Goal: Task Accomplishment & Management: Complete application form

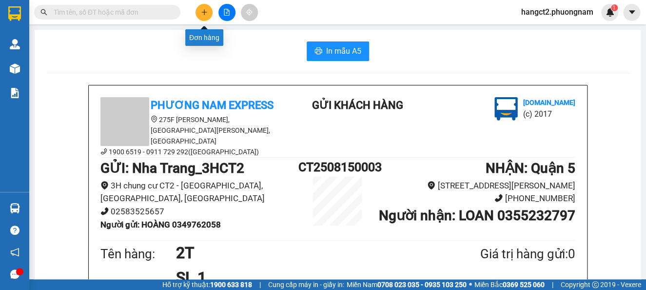
click at [206, 14] on icon "plus" at bounding box center [204, 12] width 7 height 7
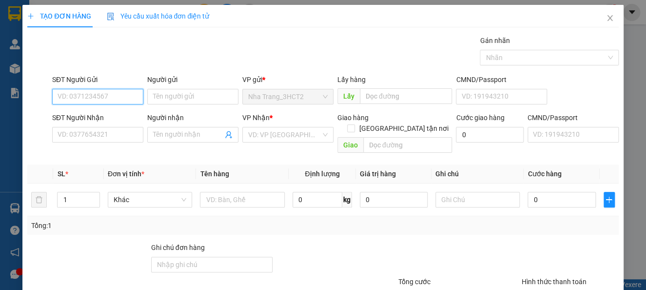
click at [93, 97] on input "SĐT Người Gửi" at bounding box center [97, 97] width 91 height 16
type input "0377414875"
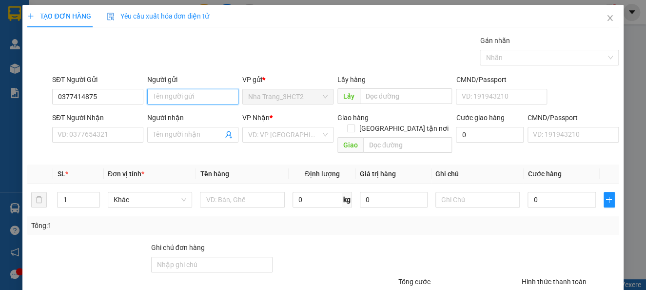
click at [184, 100] on input "Người gửi" at bounding box center [192, 97] width 91 height 16
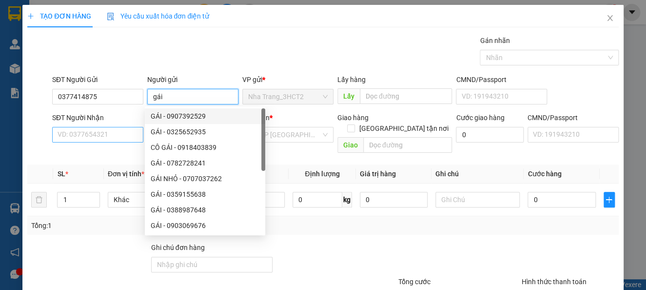
type input "gái"
click at [98, 133] on input "SĐT Người Nhận" at bounding box center [97, 135] width 91 height 16
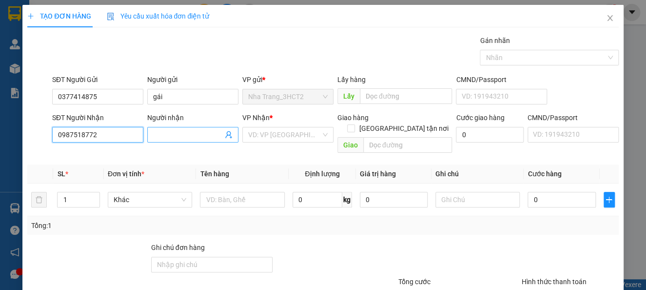
type input "0987518772"
click at [214, 135] on input "Người nhận" at bounding box center [188, 134] width 70 height 11
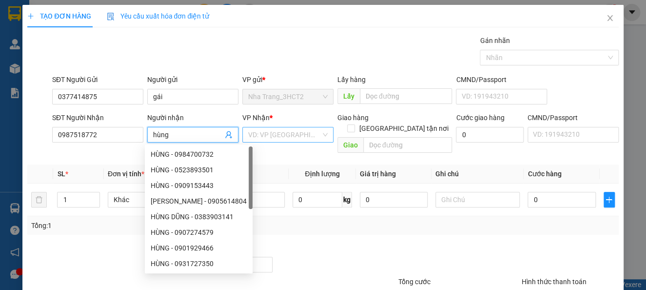
type input "hùng"
click at [311, 140] on input "search" at bounding box center [284, 134] width 73 height 15
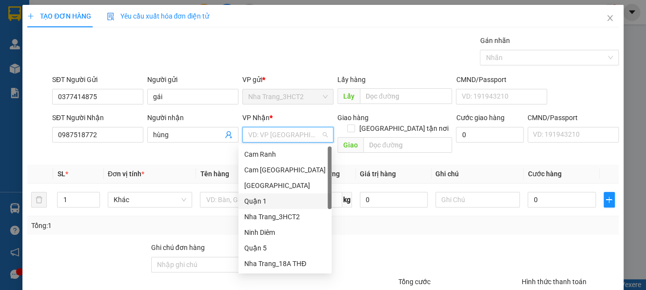
click at [289, 197] on div "Quận 1" at bounding box center [284, 200] width 81 height 11
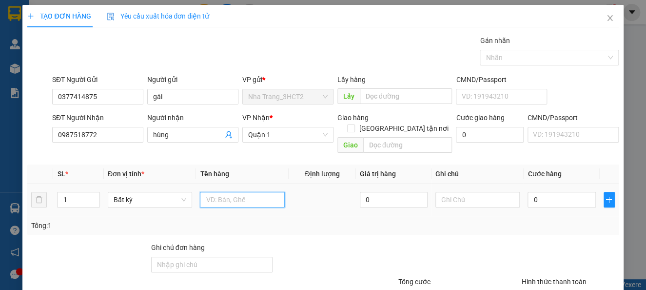
click at [220, 195] on input "text" at bounding box center [242, 200] width 85 height 16
type input "1tx"
click at [536, 194] on input "0" at bounding box center [561, 200] width 68 height 16
type input "3"
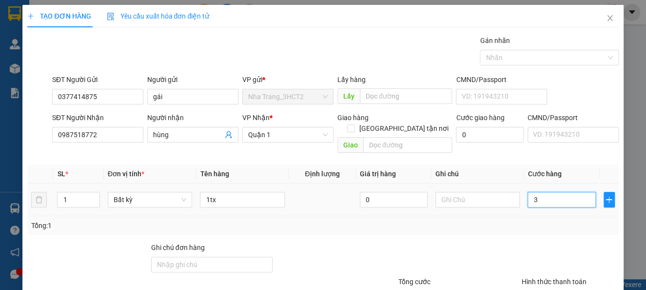
type input "3"
type input "30"
type input "300"
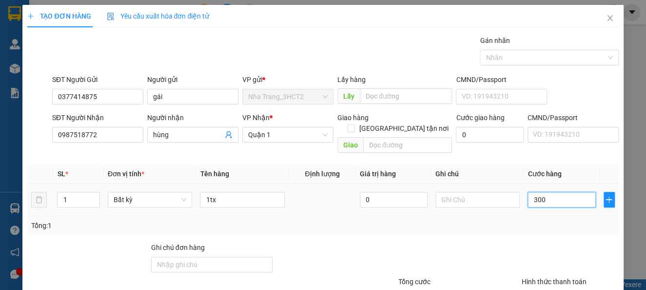
type input "300"
type input "3.000"
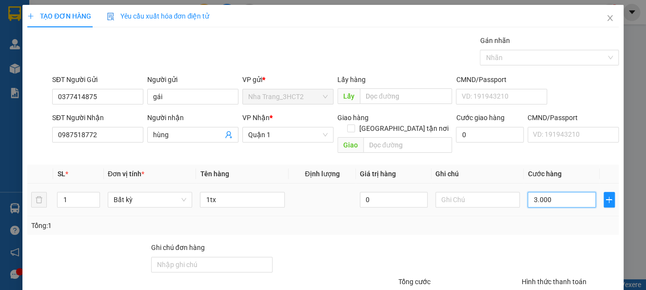
type input "30.000"
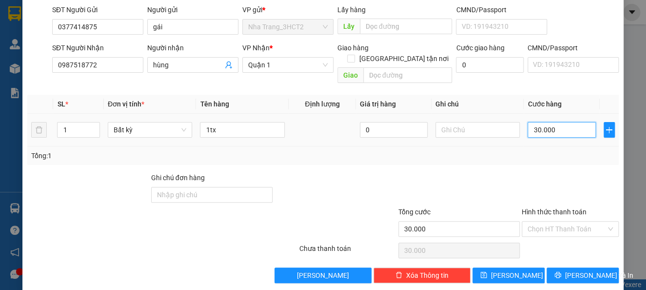
scroll to position [71, 0]
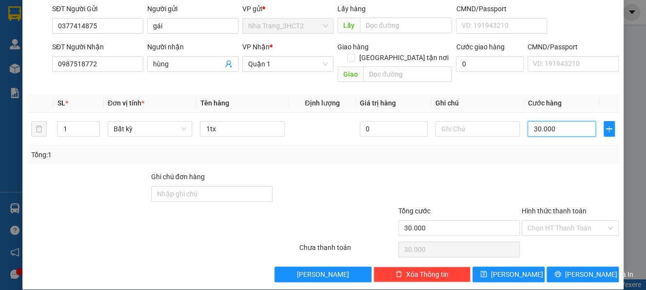
type input "30.000"
click at [569, 271] on div "TẠO ĐƠN HÀNG Yêu cầu xuất hóa đơn điện tử Transit Pickup Surcharge Ids Transit …" at bounding box center [322, 111] width 600 height 355
click at [571, 269] on span "[PERSON_NAME] và In" at bounding box center [599, 274] width 68 height 11
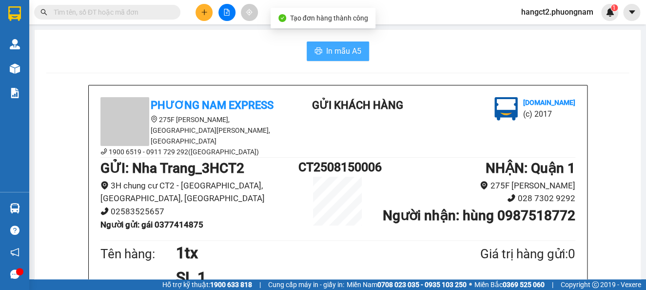
click at [343, 46] on span "In mẫu A5" at bounding box center [343, 51] width 35 height 12
click at [202, 11] on icon "plus" at bounding box center [204, 12] width 7 height 7
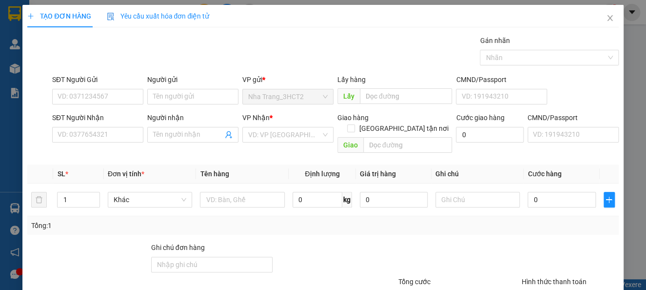
click at [113, 104] on div "SĐT Người Gửi VD: 0371234567" at bounding box center [97, 91] width 91 height 34
click at [119, 93] on input "SĐT Người Gửi" at bounding box center [97, 97] width 91 height 16
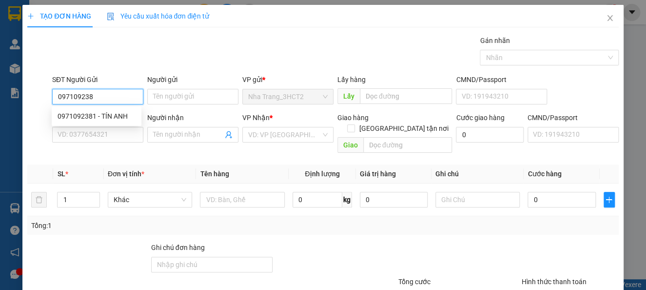
type input "0971092381"
click at [112, 121] on div "0971092381 - TÍN ANH" at bounding box center [97, 116] width 78 height 11
type input "TÍN ANH"
type input "0938110522"
type input "SỬ"
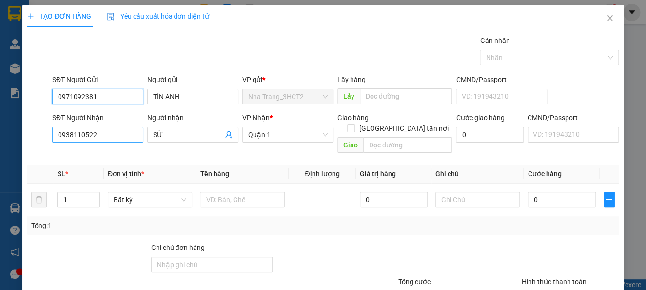
type input "0971092381"
drag, startPoint x: 109, startPoint y: 138, endPoint x: 0, endPoint y: 223, distance: 138.2
click at [0, 223] on div "TẠO ĐƠN HÀNG Yêu cầu xuất hóa đơn điện tử Transit Pickup Surcharge Ids Transit …" at bounding box center [323, 145] width 646 height 290
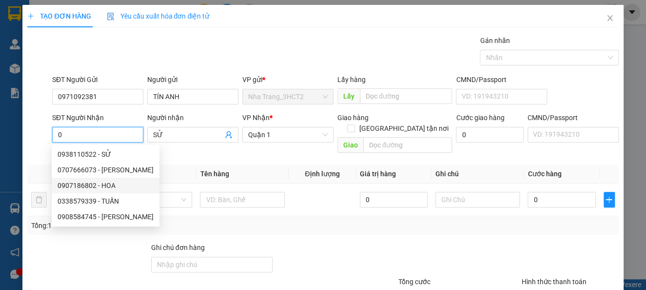
click at [113, 187] on div "0907186802 - HOA" at bounding box center [106, 185] width 96 height 11
type input "0907186802"
type input "HOA"
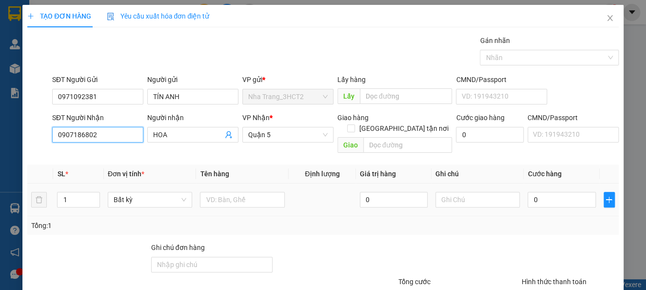
type input "0907186802"
click at [248, 198] on td at bounding box center [242, 199] width 93 height 33
click at [247, 198] on td at bounding box center [242, 199] width 93 height 33
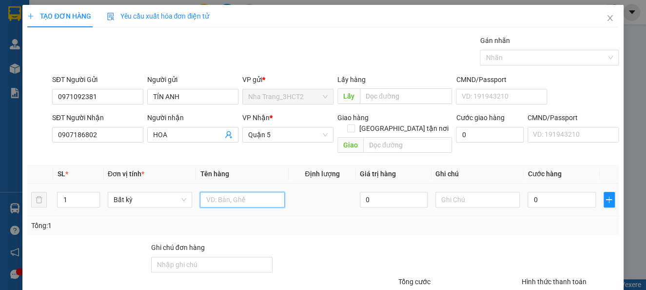
click at [260, 192] on input "text" at bounding box center [242, 200] width 85 height 16
type input "1tx"
click at [542, 192] on input "0" at bounding box center [561, 200] width 68 height 16
type input "1"
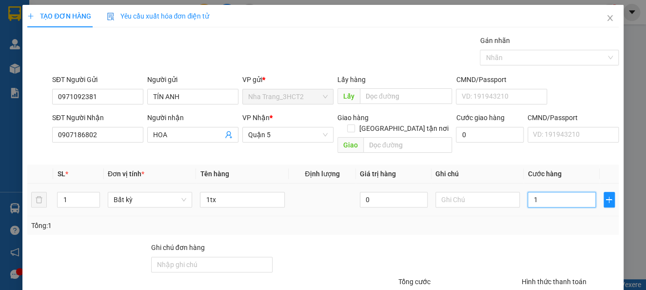
type input "1"
type input "12"
type input "120"
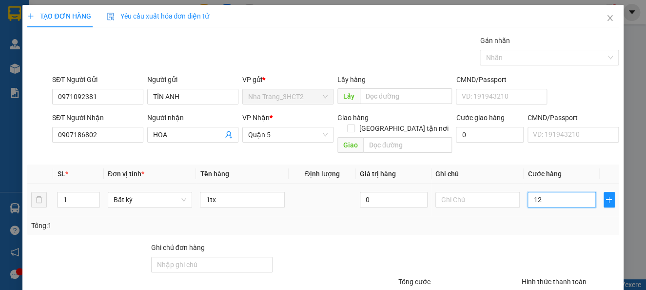
type input "120"
type input "1.200"
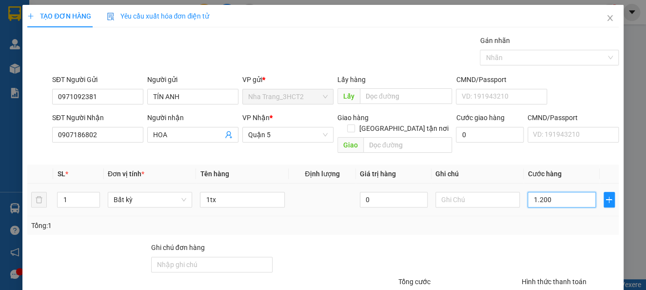
type input "12.000"
type input "120.000"
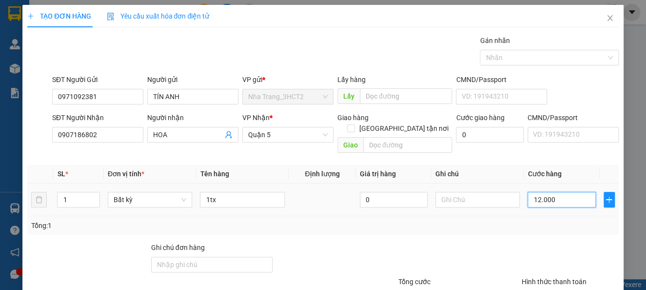
type input "120.000"
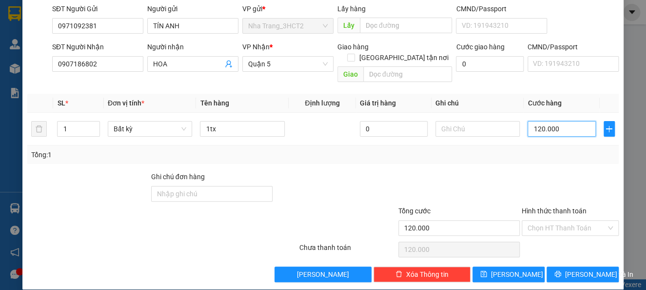
type input "12.000"
type input "1.200"
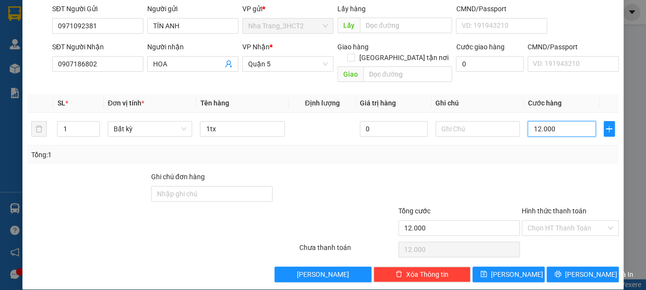
type input "1.200"
type input "120"
type input "12"
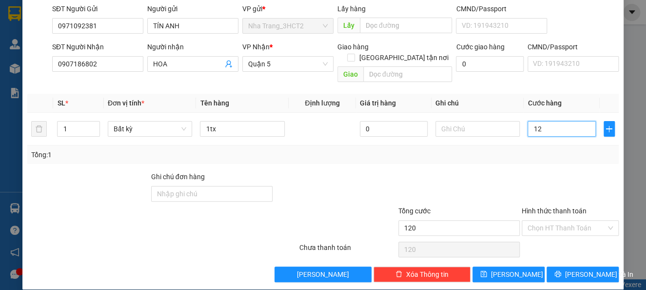
type input "12"
type input "1"
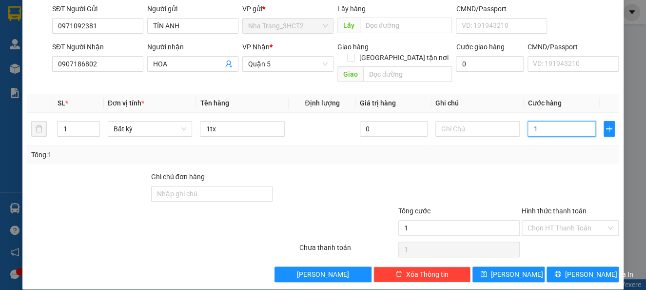
type input "0"
type input "01"
type input "1"
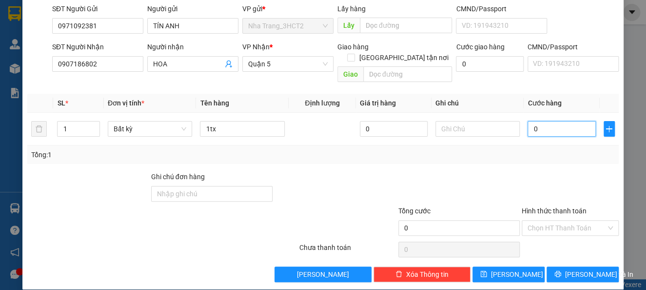
type input "1"
type input "010"
type input "10"
type input "0.100"
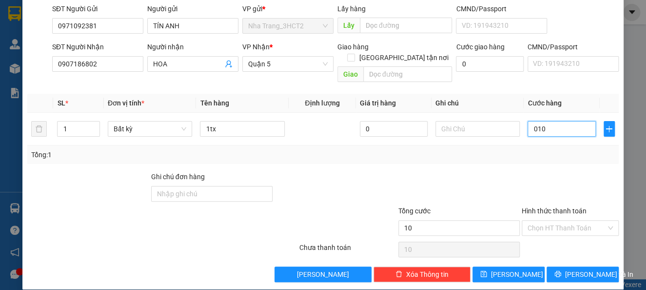
type input "100"
type input "01.000"
type input "1.000"
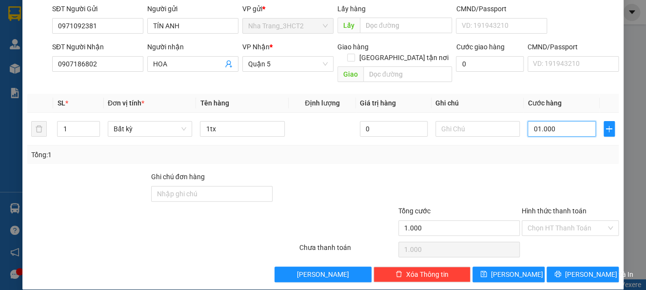
type input "010.000"
type input "10.000"
drag, startPoint x: 528, startPoint y: 114, endPoint x: 517, endPoint y: 119, distance: 12.4
click at [523, 119] on td "010.000" at bounding box center [561, 129] width 76 height 33
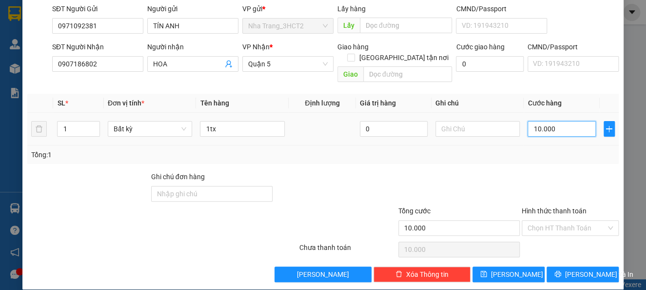
click at [541, 122] on input "10.000" at bounding box center [561, 129] width 68 height 16
type input "100.000"
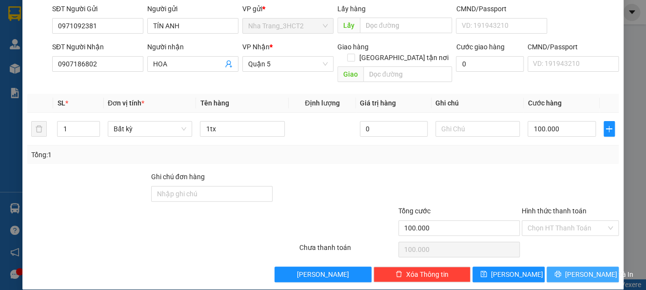
click at [578, 269] on span "[PERSON_NAME] và In" at bounding box center [599, 274] width 68 height 11
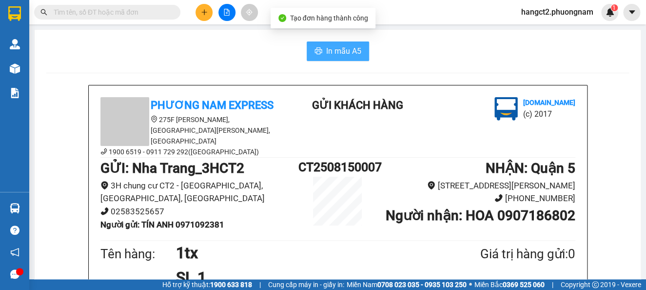
click at [352, 42] on button "In mẫu A5" at bounding box center [338, 50] width 62 height 19
click at [208, 19] on button at bounding box center [203, 12] width 17 height 17
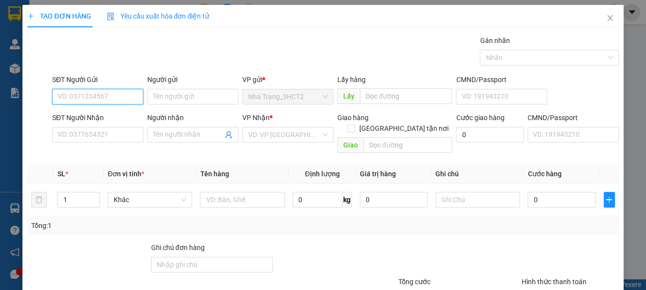
click at [135, 95] on input "SĐT Người Gửi" at bounding box center [97, 97] width 91 height 16
click at [127, 100] on input "0859467768" at bounding box center [97, 97] width 91 height 16
click at [80, 98] on input "0859467768" at bounding box center [97, 97] width 91 height 16
type input "0859468768"
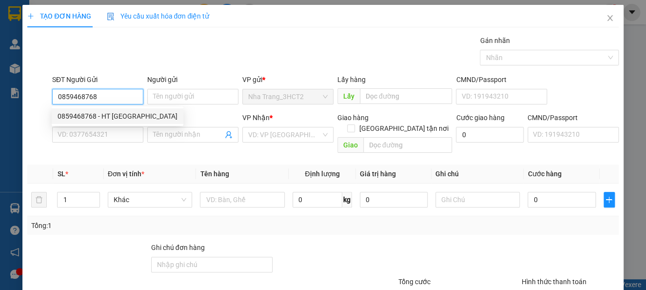
click at [123, 110] on div "0859468768 - HT [GEOGRAPHIC_DATA]" at bounding box center [118, 116] width 132 height 16
type input "HT NHA TRANG"
type input "0914765768"
type input "HT TÂN PHÚ"
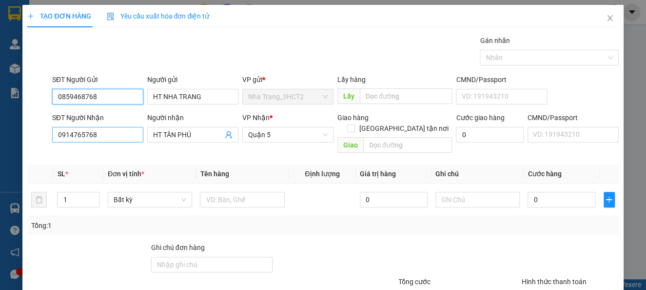
type input "0859468768"
drag, startPoint x: 95, startPoint y: 134, endPoint x: 34, endPoint y: 157, distance: 65.9
click at [34, 157] on div "Transit Pickup Surcharge Ids Transit Deliver Surcharge Ids Transit Deliver Surc…" at bounding box center [322, 193] width 591 height 317
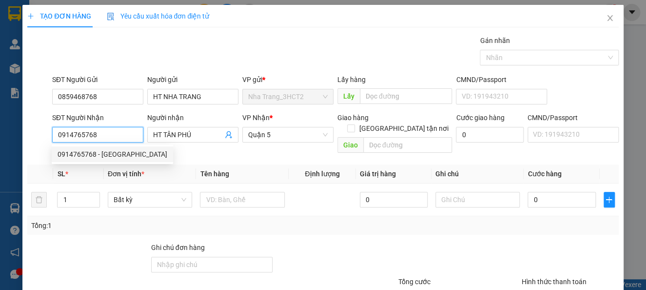
click at [80, 160] on div "0914765768 - [GEOGRAPHIC_DATA]" at bounding box center [112, 154] width 121 height 16
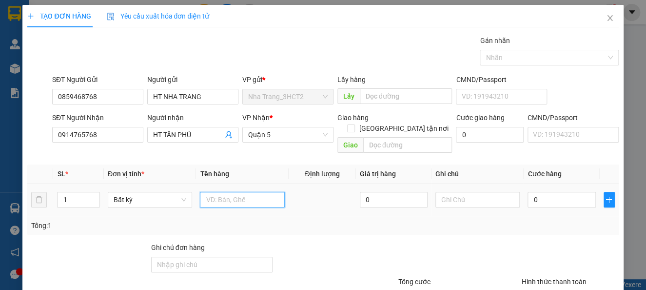
click at [225, 194] on input "text" at bounding box center [242, 200] width 85 height 16
type input "2"
type input "1"
type input "1 k xốp"
click at [540, 192] on input "0" at bounding box center [561, 200] width 68 height 16
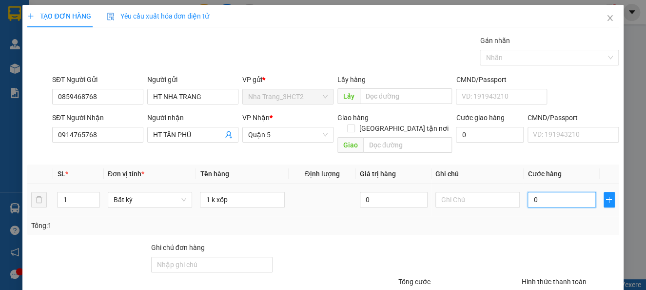
type input "1"
type input "10"
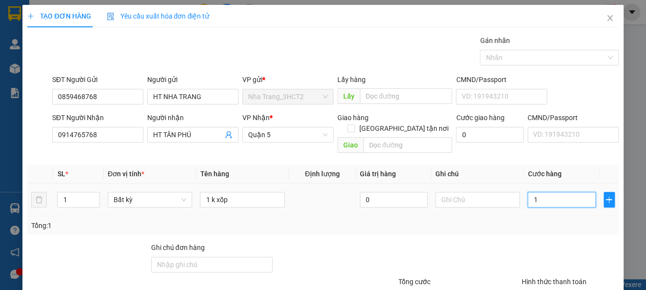
type input "10"
type input "100"
type input "1.000"
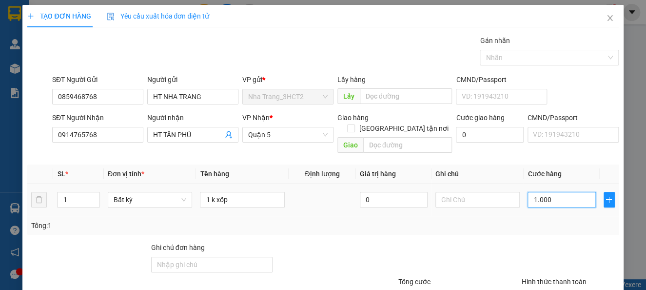
type input "1.000"
type input "10.000"
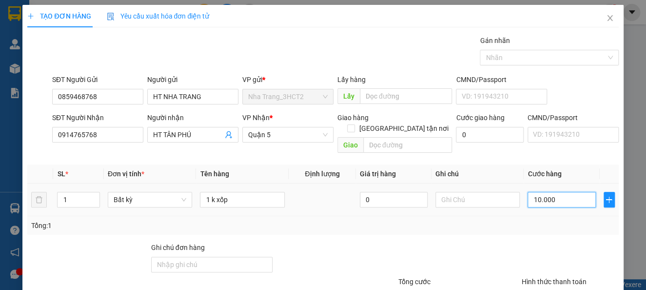
type input "100.000"
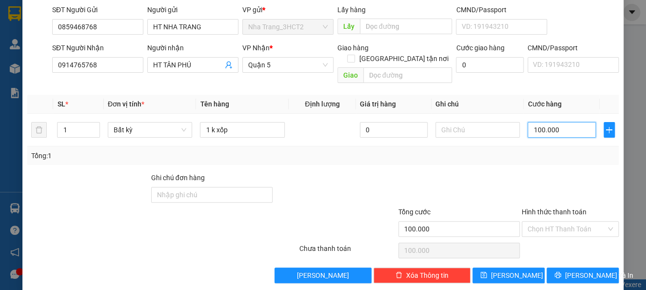
scroll to position [71, 0]
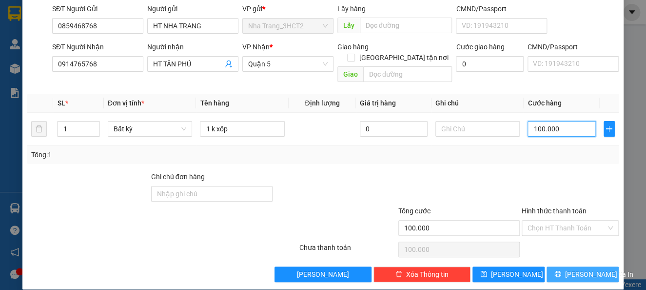
type input "100.000"
click at [567, 269] on span "[PERSON_NAME] và In" at bounding box center [599, 274] width 68 height 11
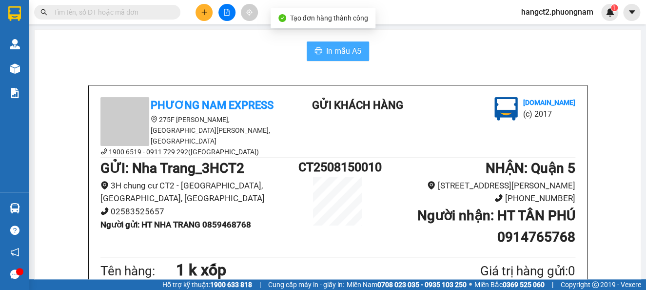
click at [327, 54] on span "In mẫu A5" at bounding box center [343, 51] width 35 height 12
